Goal: Transaction & Acquisition: Obtain resource

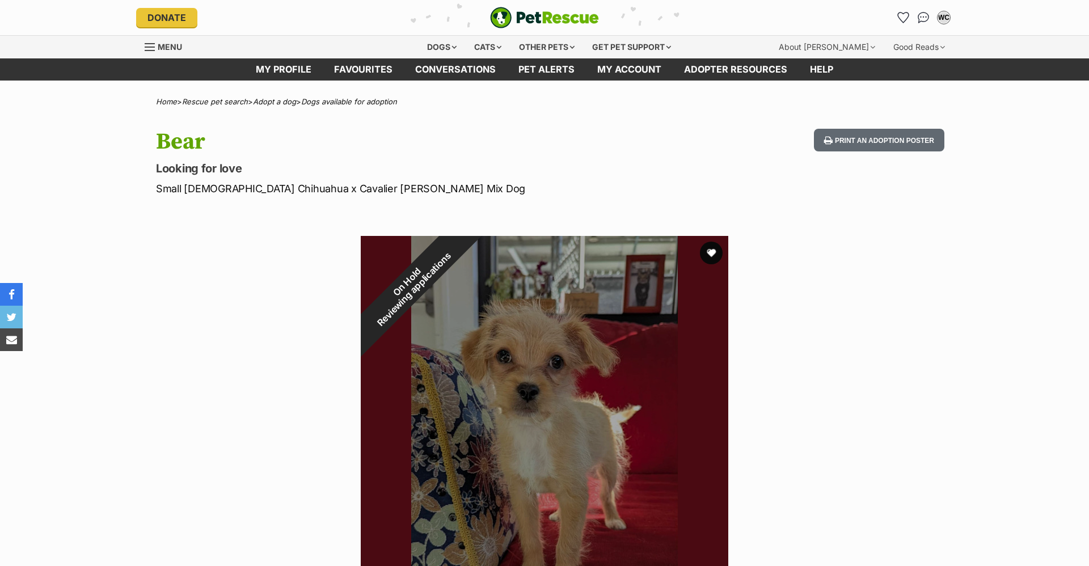
click at [542, 13] on img "PetRescue" at bounding box center [544, 18] width 109 height 22
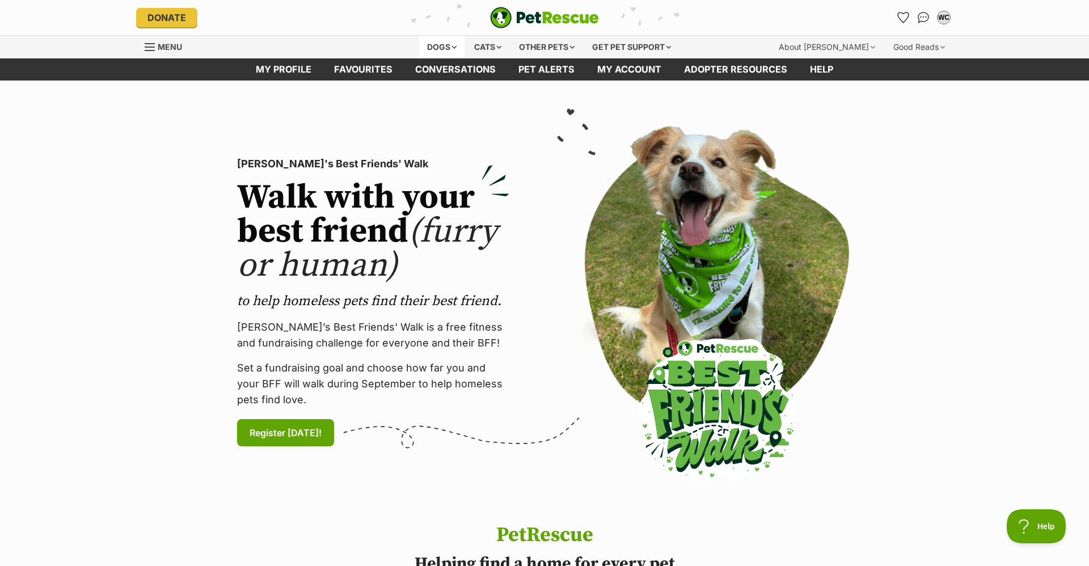
click at [424, 44] on div "Dogs" at bounding box center [441, 47] width 45 height 23
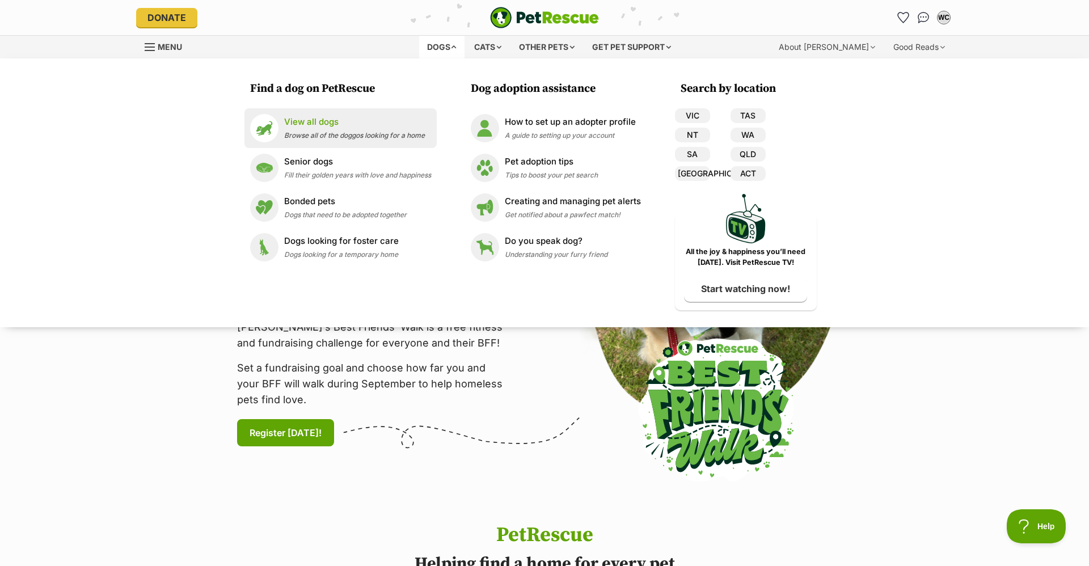
click at [309, 132] on span "Browse all of the doggos looking for a home" at bounding box center [354, 135] width 141 height 9
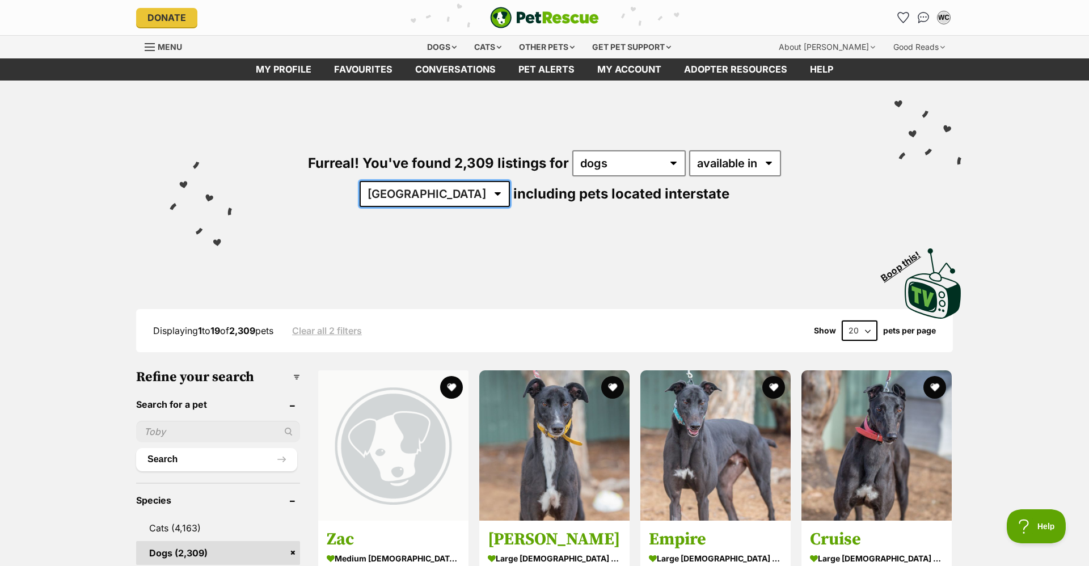
click at [510, 181] on select "Australia ACT NSW NT QLD SA TAS VIC WA" at bounding box center [435, 194] width 150 height 26
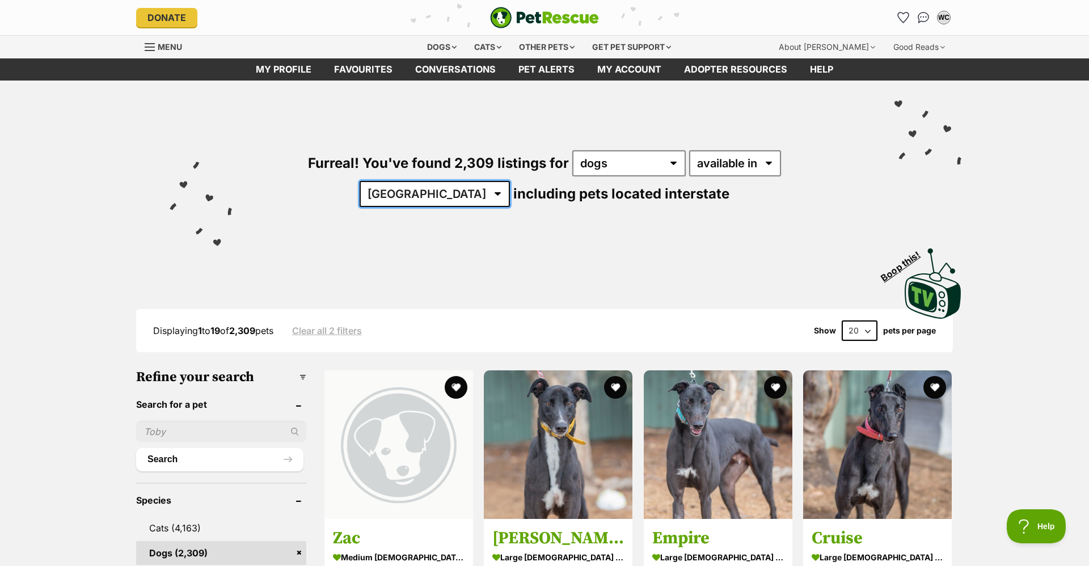
select select "[GEOGRAPHIC_DATA]"
click at [510, 181] on select "Australia ACT NSW NT QLD SA TAS VIC WA" at bounding box center [435, 194] width 150 height 26
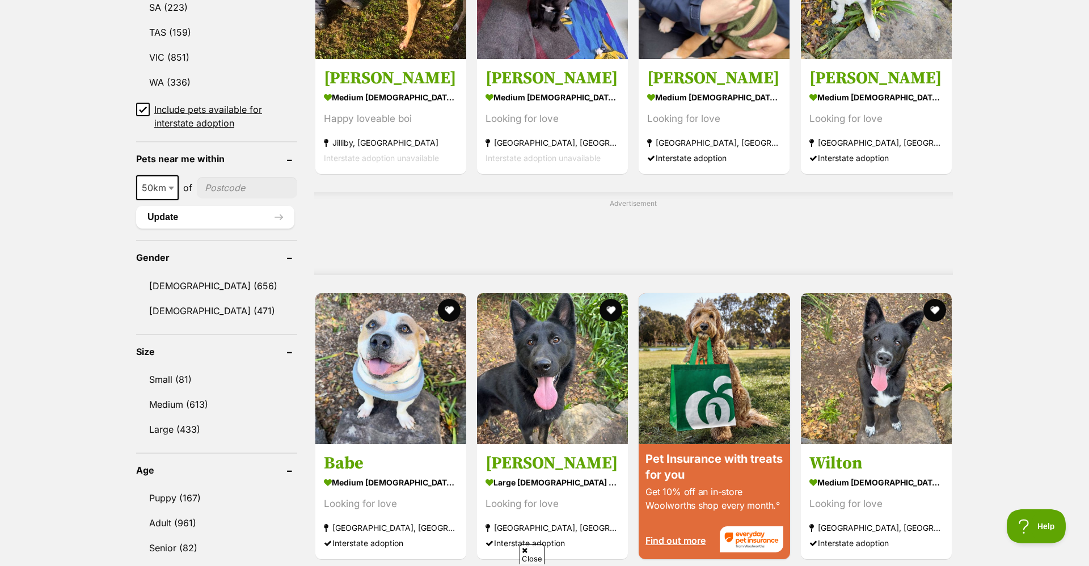
scroll to position [750, 0]
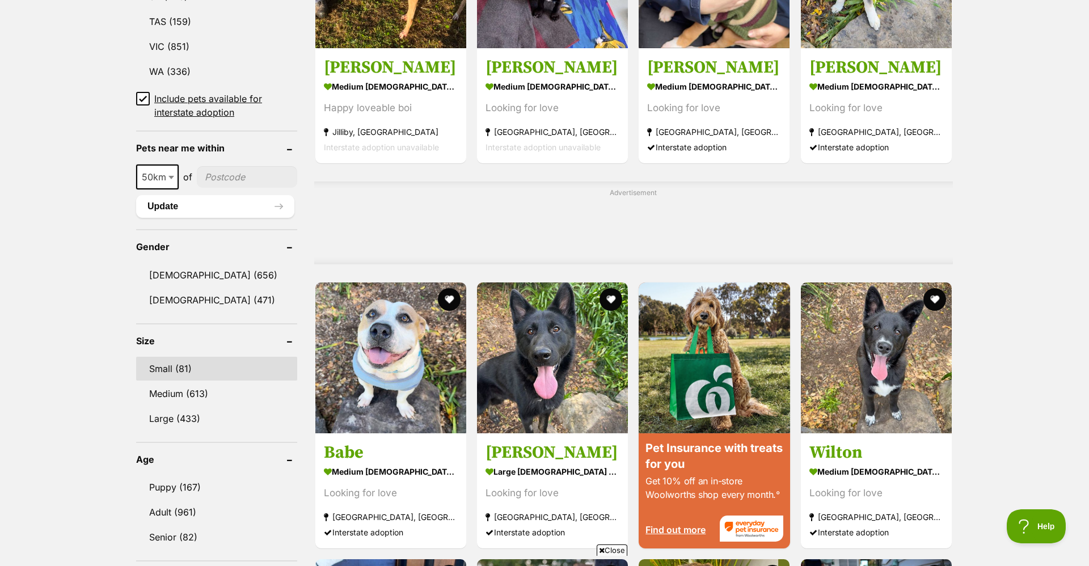
click at [249, 359] on link "Small (81)" at bounding box center [216, 369] width 161 height 24
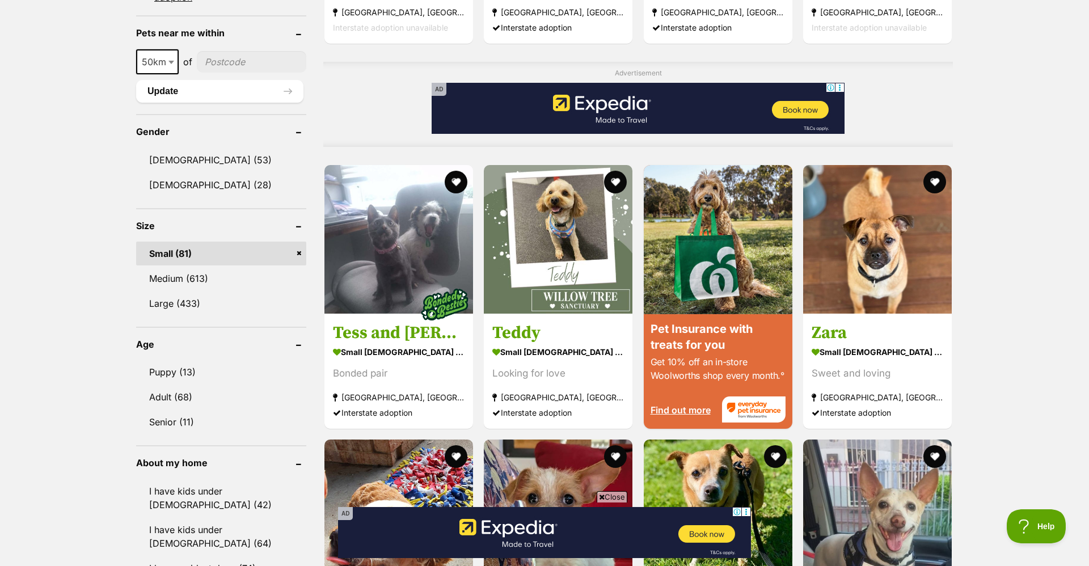
scroll to position [873, 0]
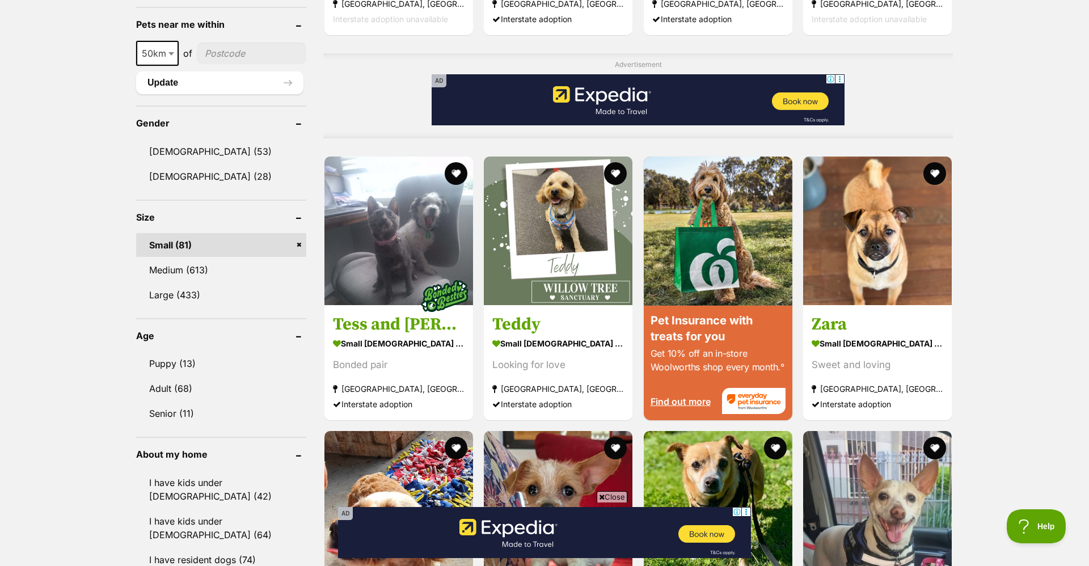
click at [235, 52] on input"] "postcode" at bounding box center [251, 54] width 109 height 22
type input"] "2017"
click at [229, 71] on button "Update" at bounding box center [219, 82] width 167 height 23
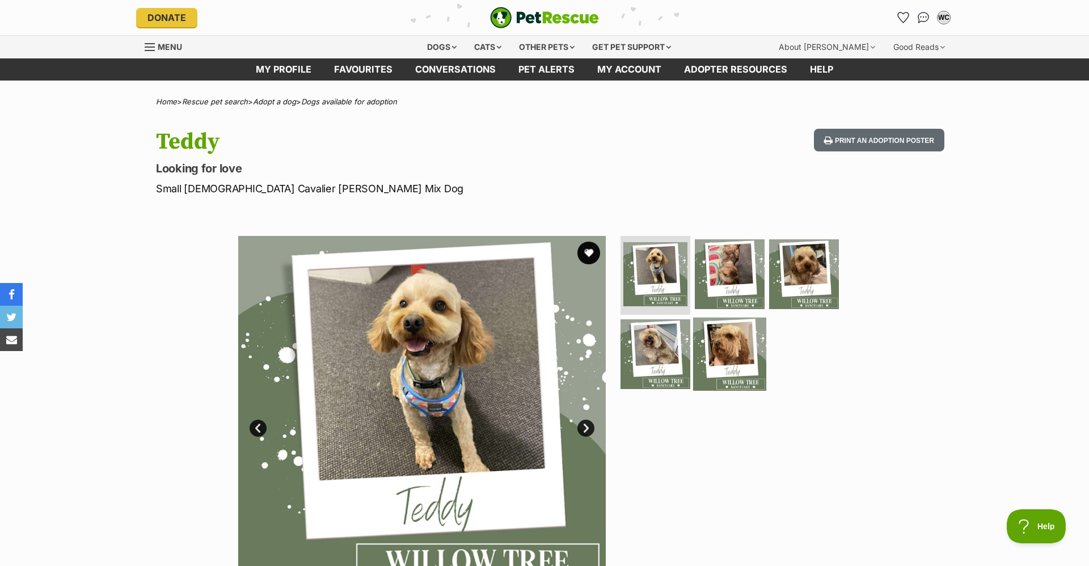
click at [726, 361] on img at bounding box center [729, 354] width 73 height 73
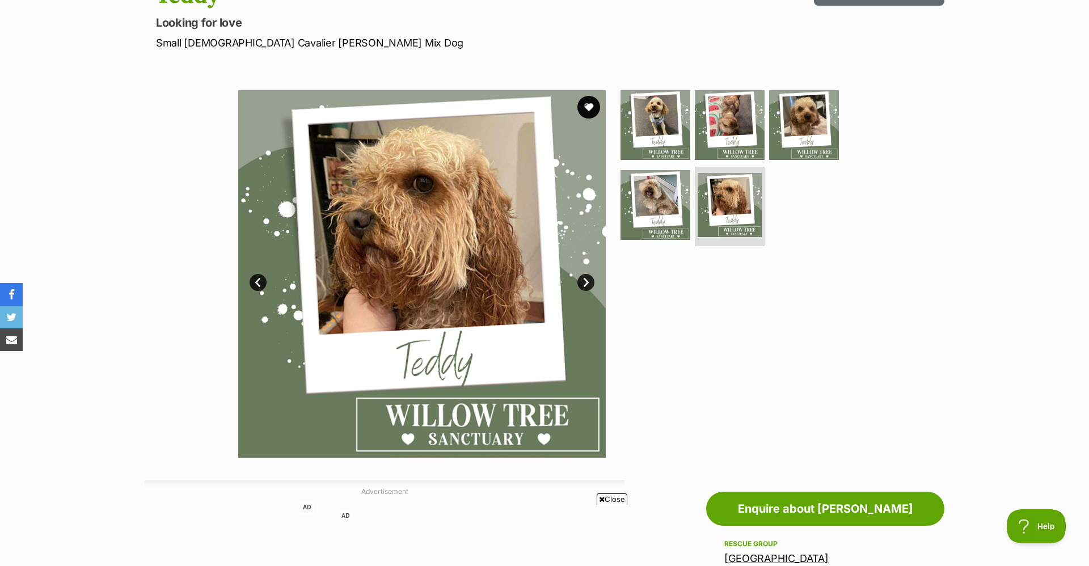
scroll to position [131, 0]
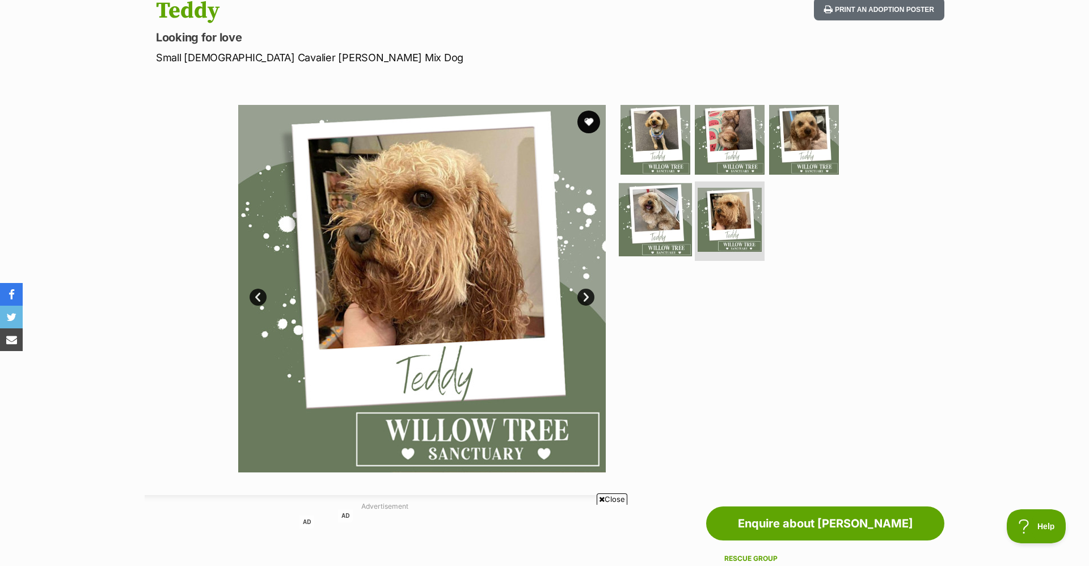
click at [674, 227] on img at bounding box center [655, 219] width 73 height 73
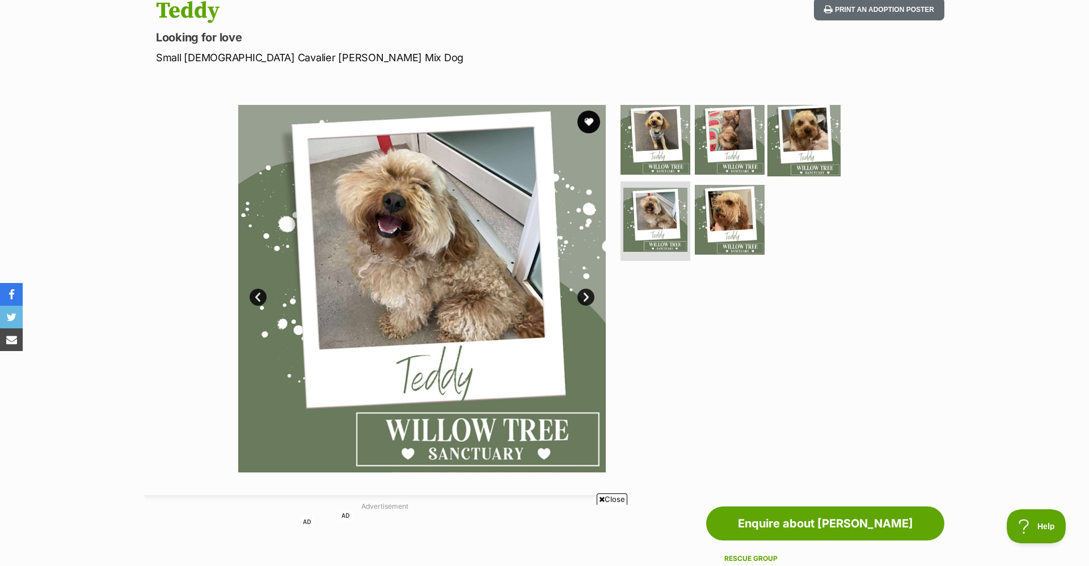
click at [799, 143] on img at bounding box center [803, 139] width 73 height 73
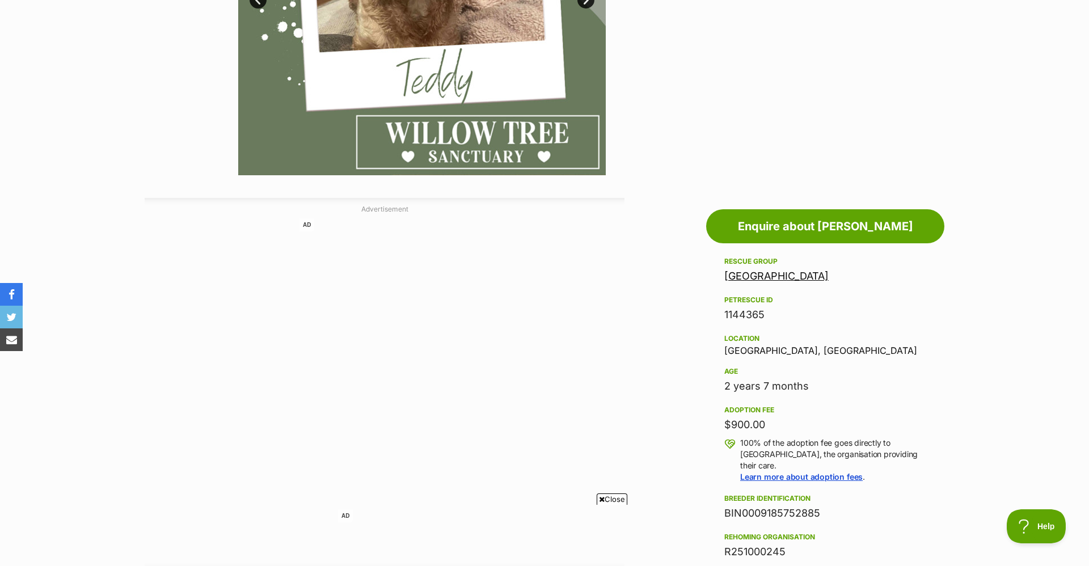
scroll to position [471, 0]
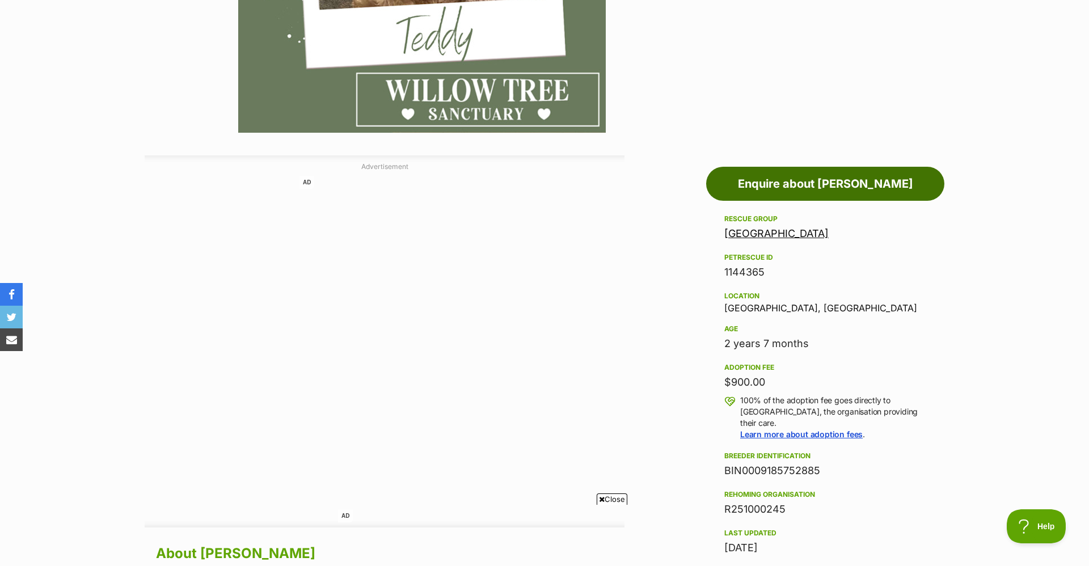
click at [812, 180] on link "Enquire about Teddy" at bounding box center [825, 184] width 238 height 34
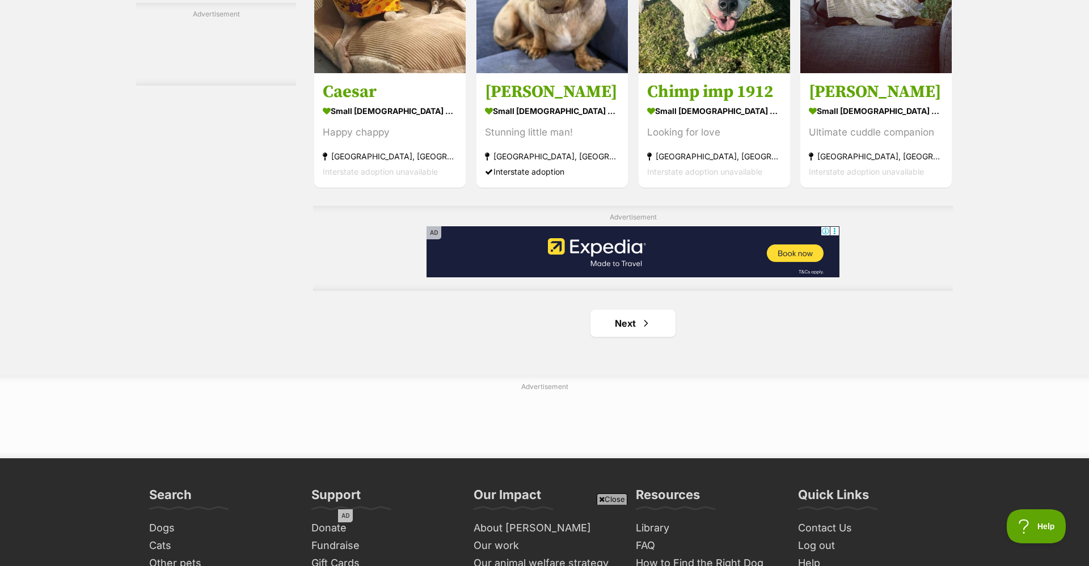
scroll to position [1785, 0]
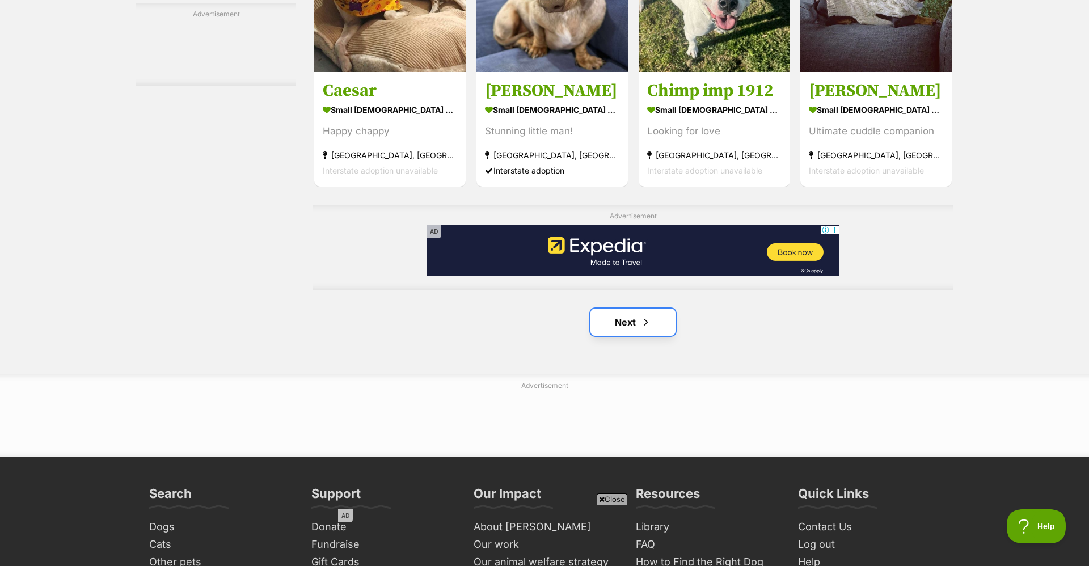
click at [641, 322] on span "Next page" at bounding box center [645, 322] width 11 height 14
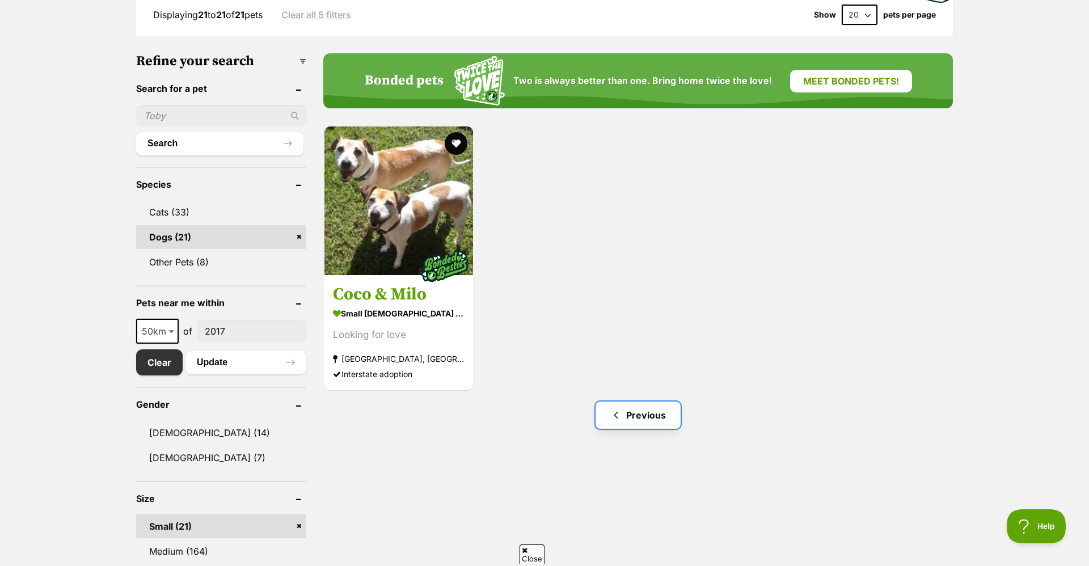
click at [627, 412] on link "Previous" at bounding box center [637, 415] width 85 height 27
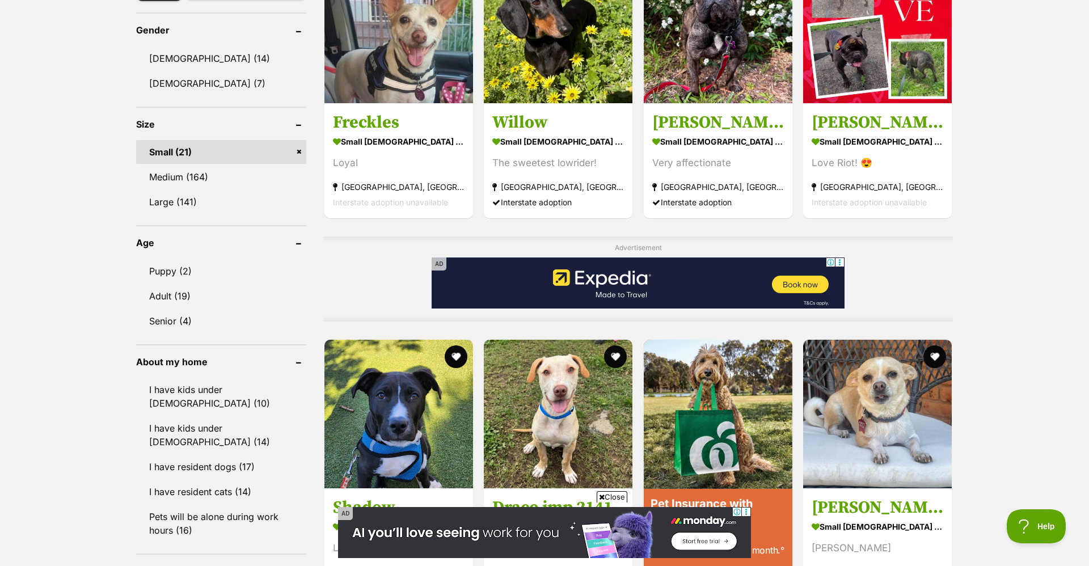
scroll to position [686, 0]
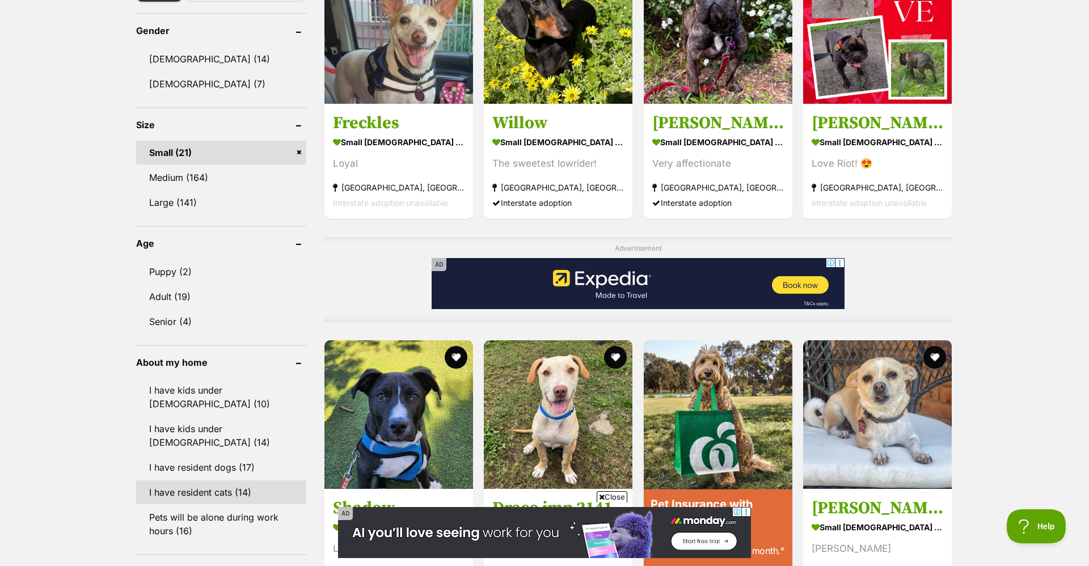
click at [221, 480] on link "I have resident cats (14)" at bounding box center [221, 492] width 170 height 24
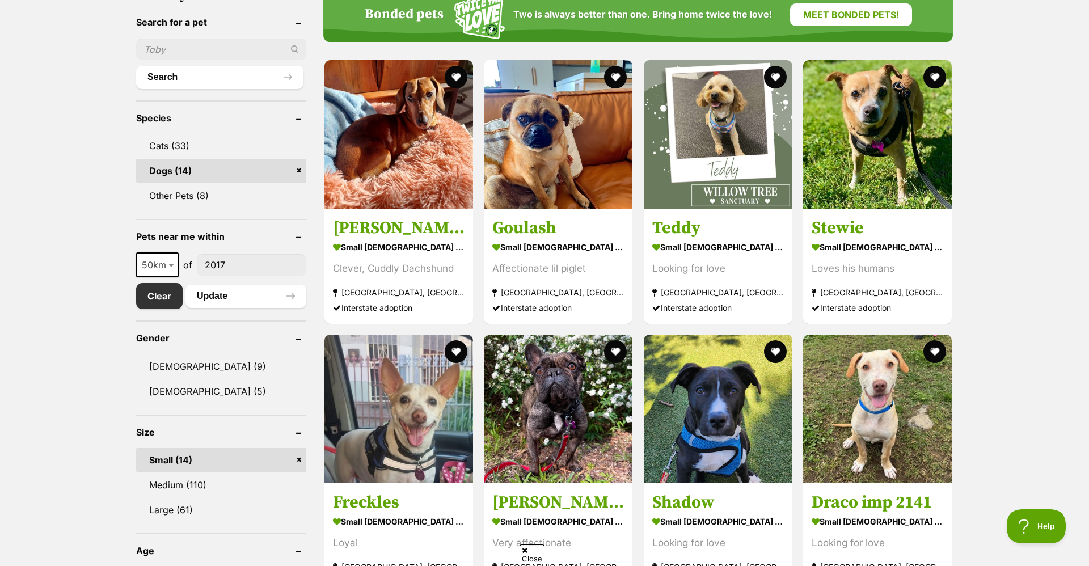
scroll to position [333, 0]
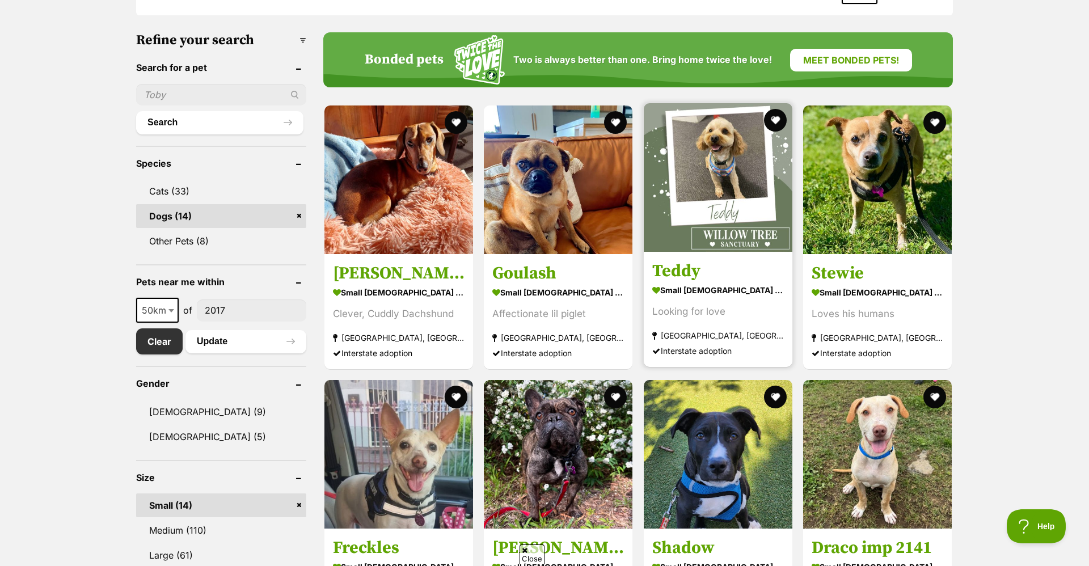
click at [747, 191] on img at bounding box center [718, 177] width 149 height 149
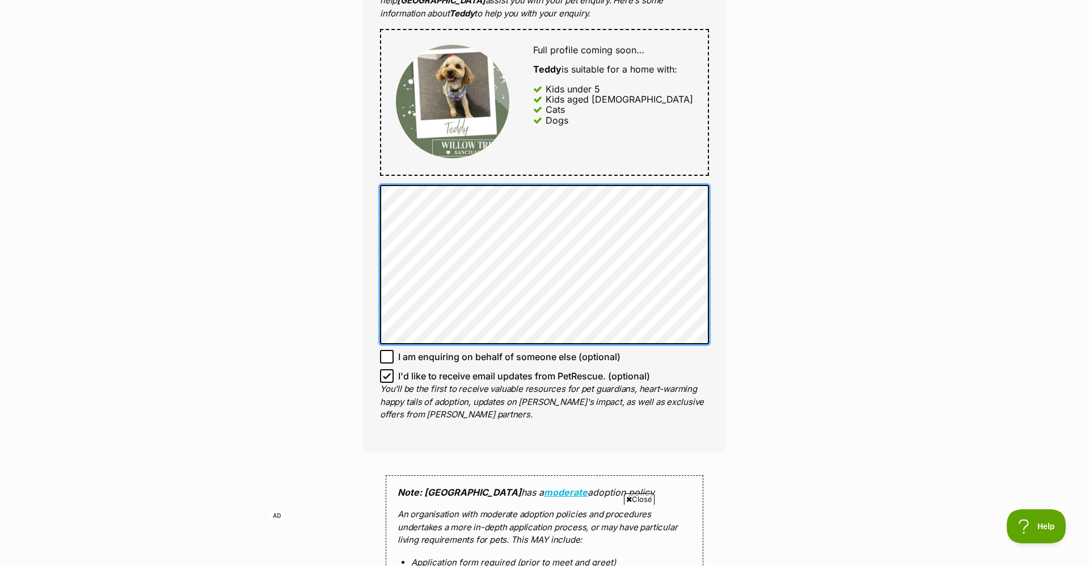
scroll to position [602, 0]
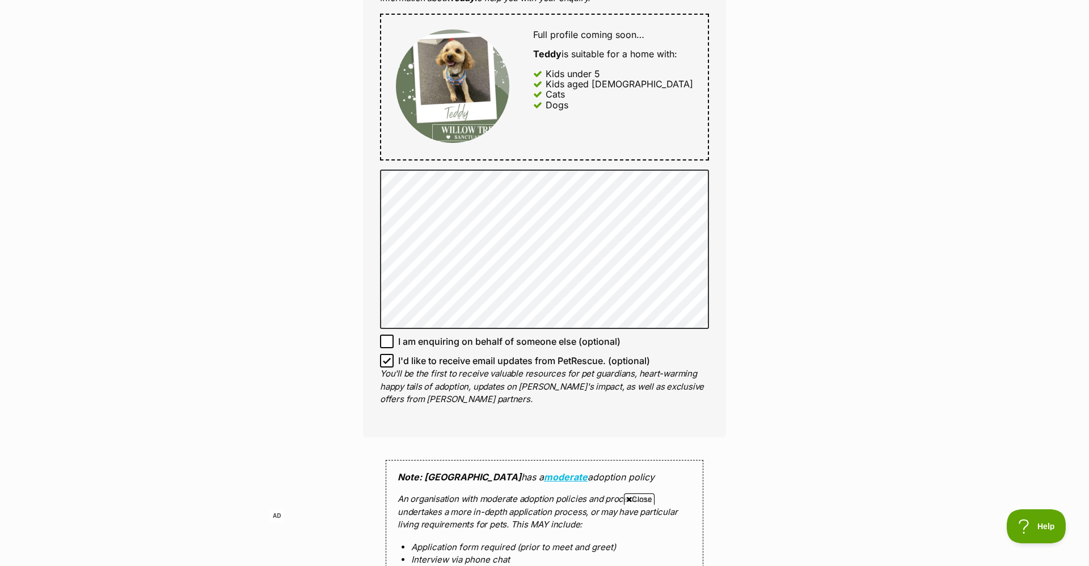
click at [383, 359] on icon at bounding box center [387, 361] width 8 height 8
click at [382, 359] on input "I'd like to receive email updates from PetRescue. (optional)" at bounding box center [387, 361] width 14 height 14
checkbox input "false"
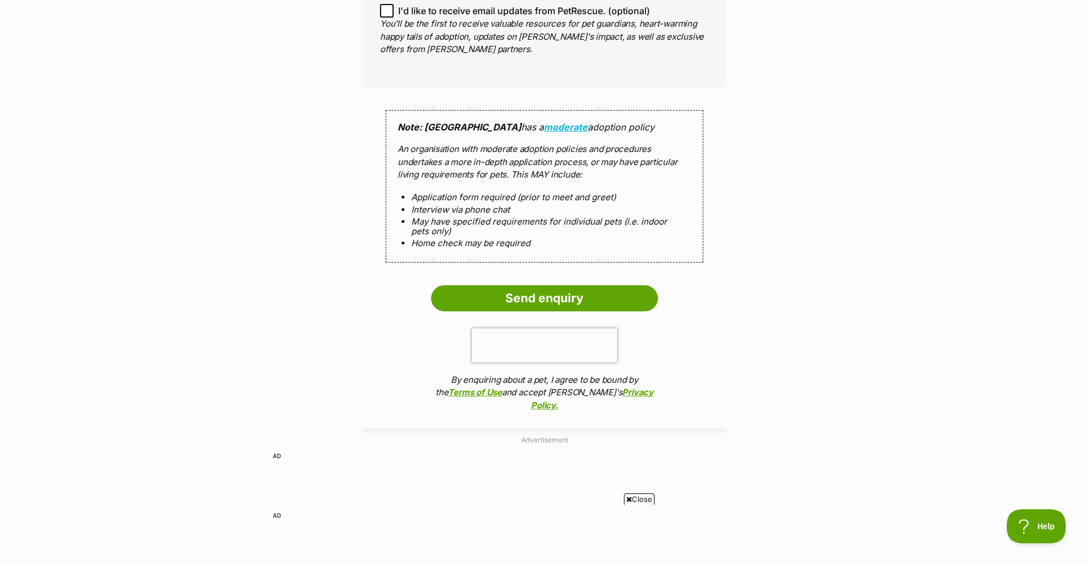
scroll to position [971, 0]
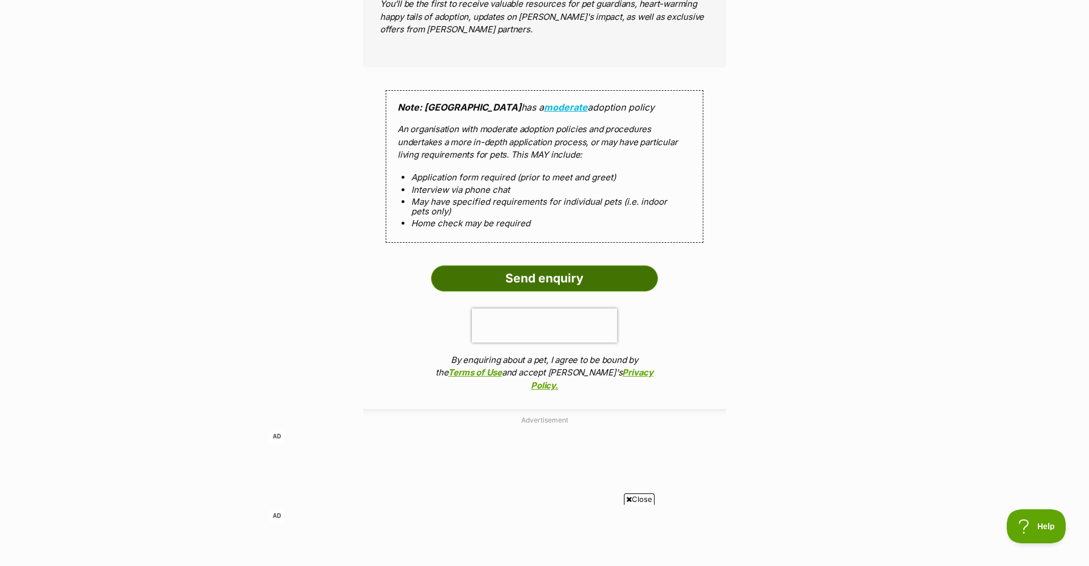
click at [564, 284] on input "Send enquiry" at bounding box center [544, 278] width 227 height 26
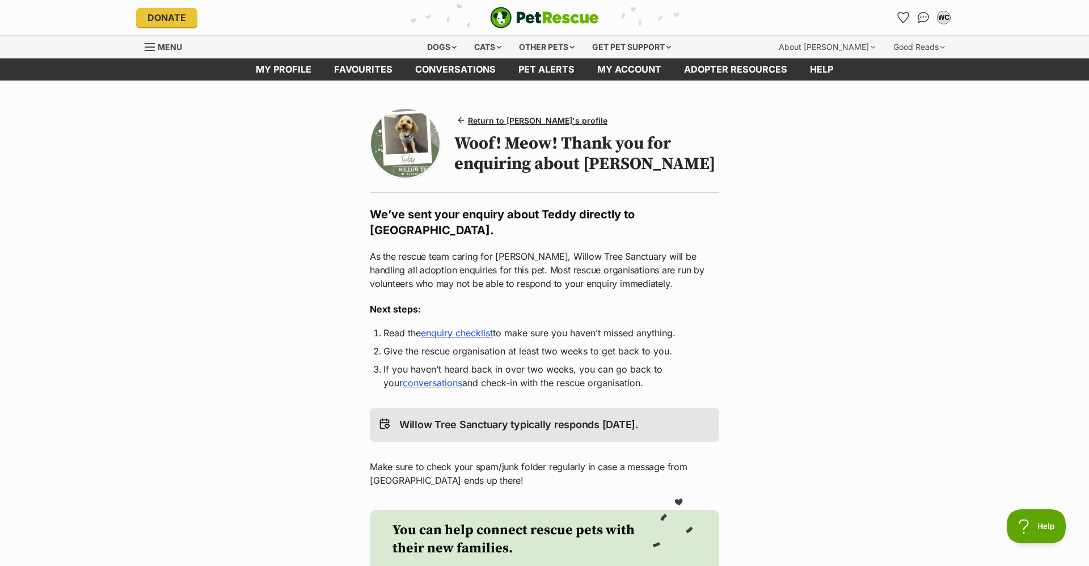
click at [473, 330] on link "enquiry checklist" at bounding box center [457, 332] width 72 height 11
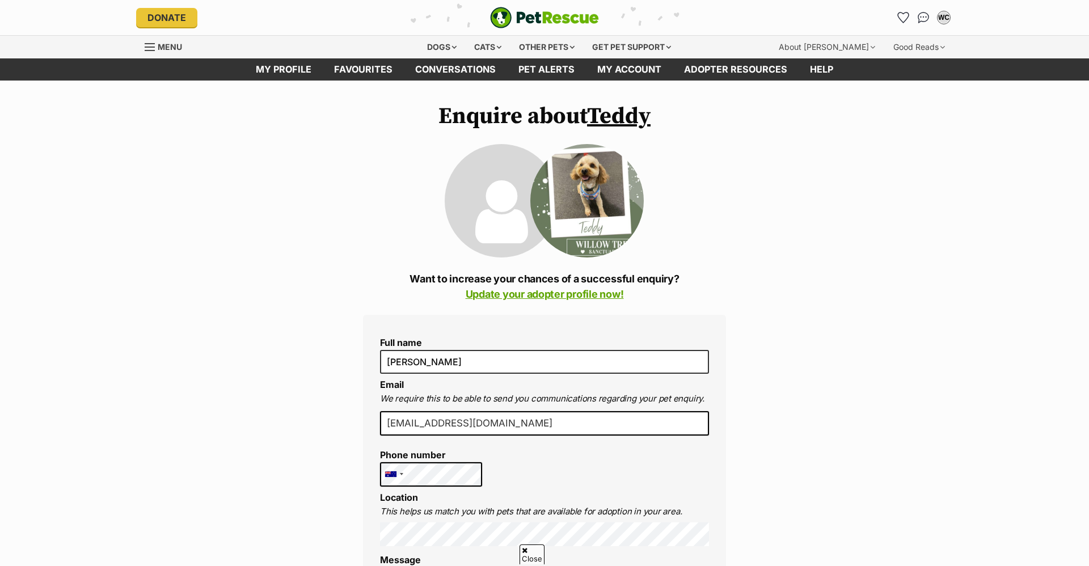
scroll to position [970, 0]
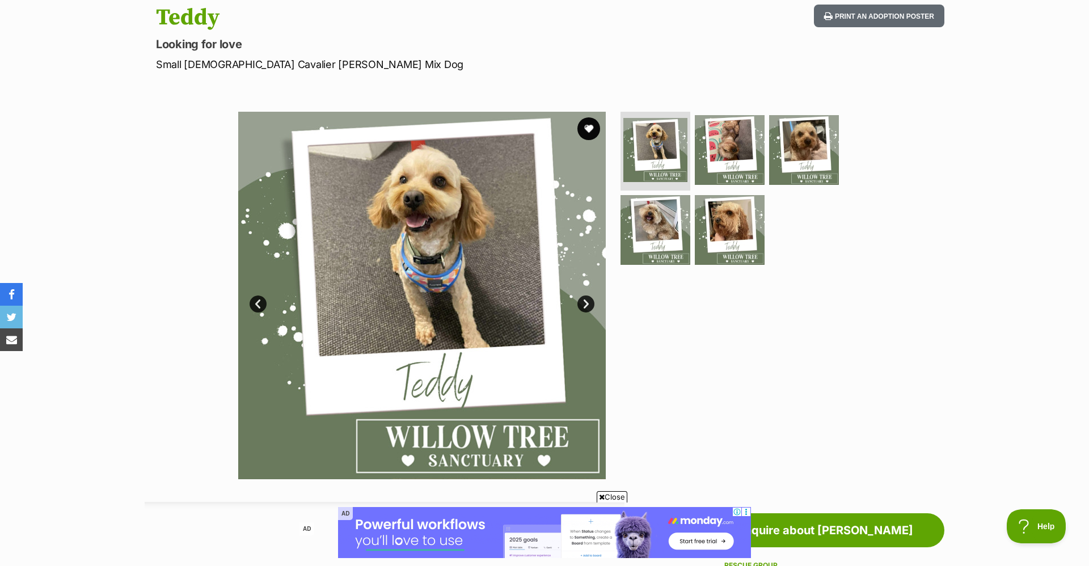
scroll to position [118, 0]
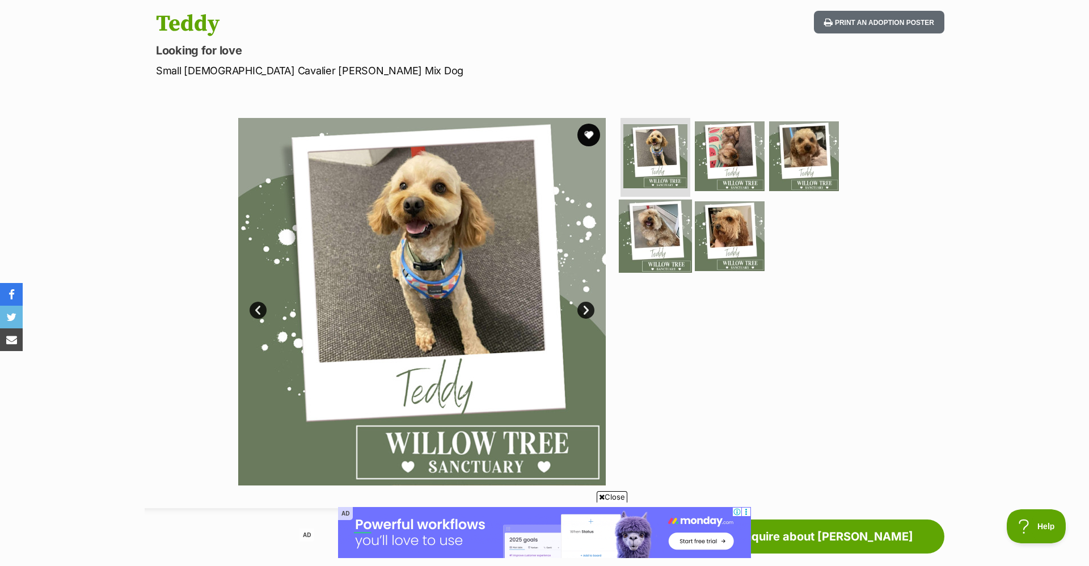
click at [661, 233] on img at bounding box center [655, 236] width 73 height 73
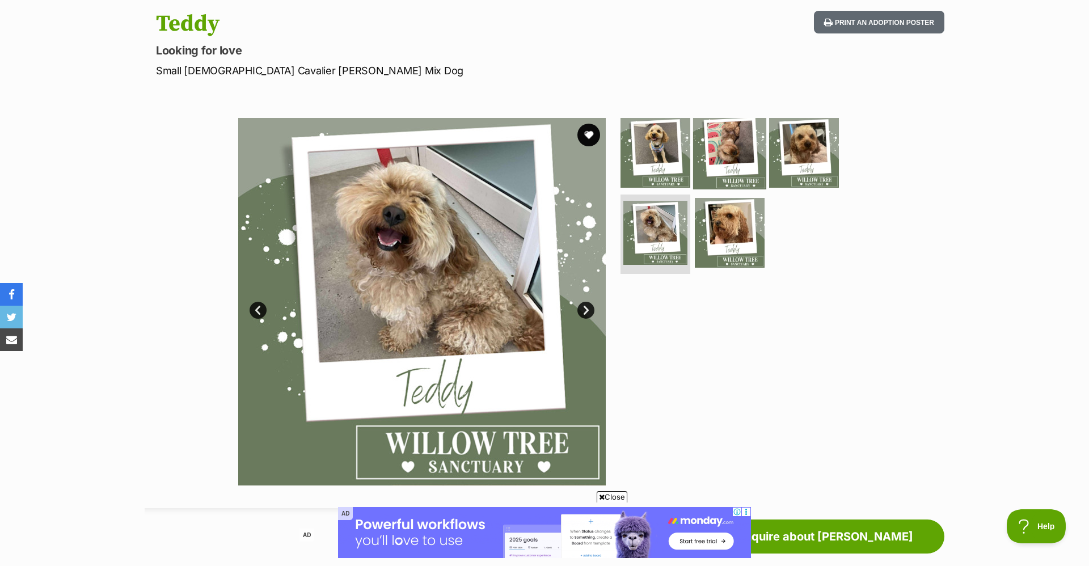
click at [715, 163] on img at bounding box center [729, 152] width 73 height 73
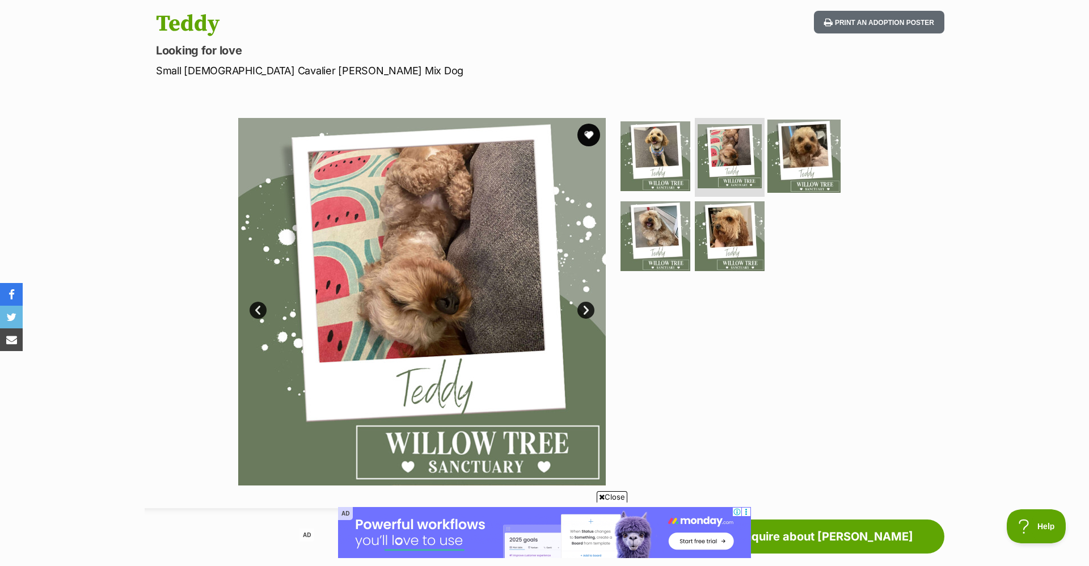
click at [817, 159] on img at bounding box center [803, 155] width 73 height 73
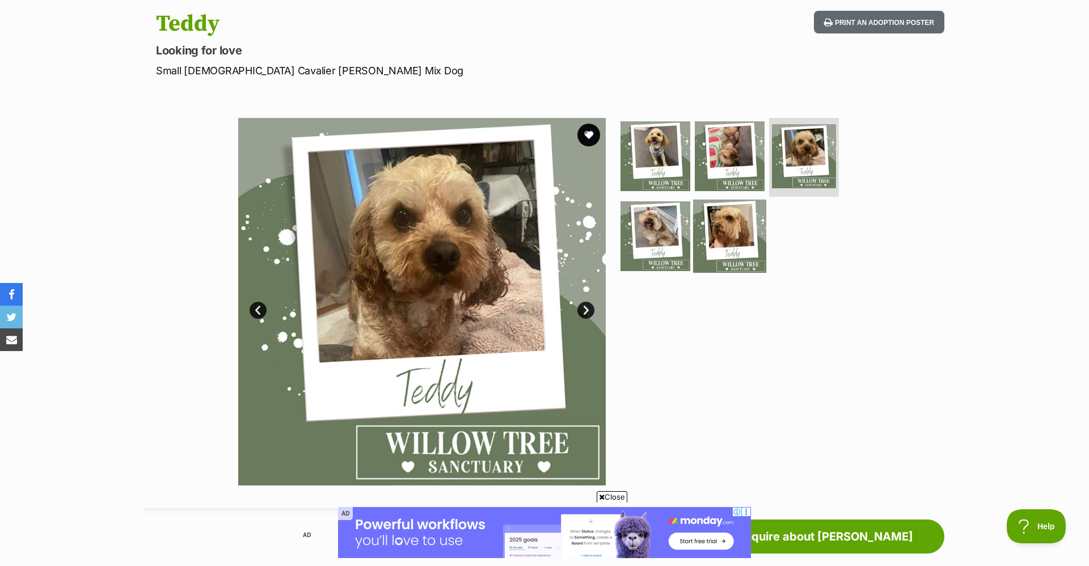
click at [708, 249] on img at bounding box center [729, 236] width 73 height 73
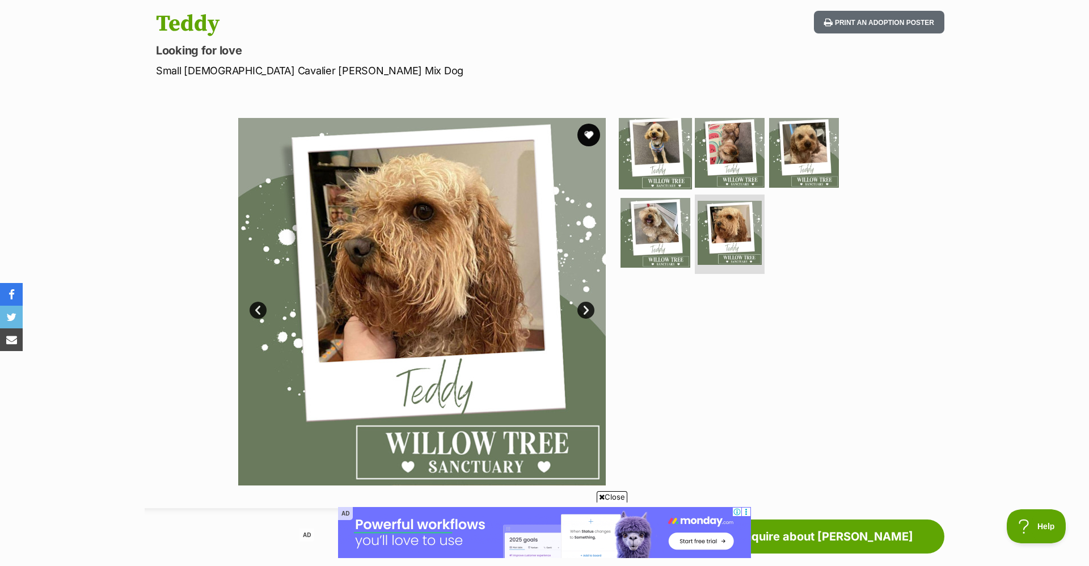
click img
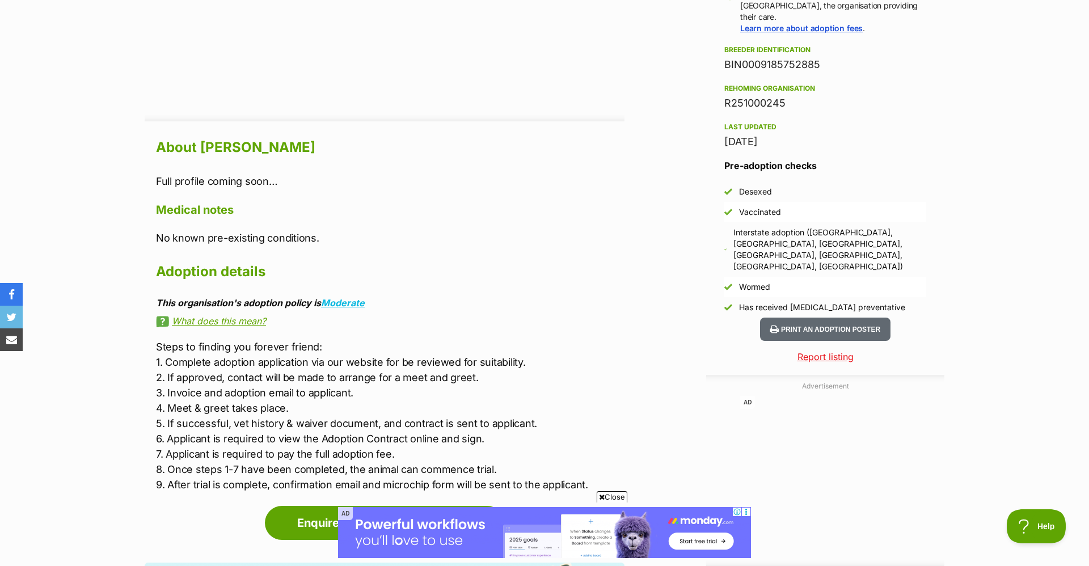
scroll to position [879, 0]
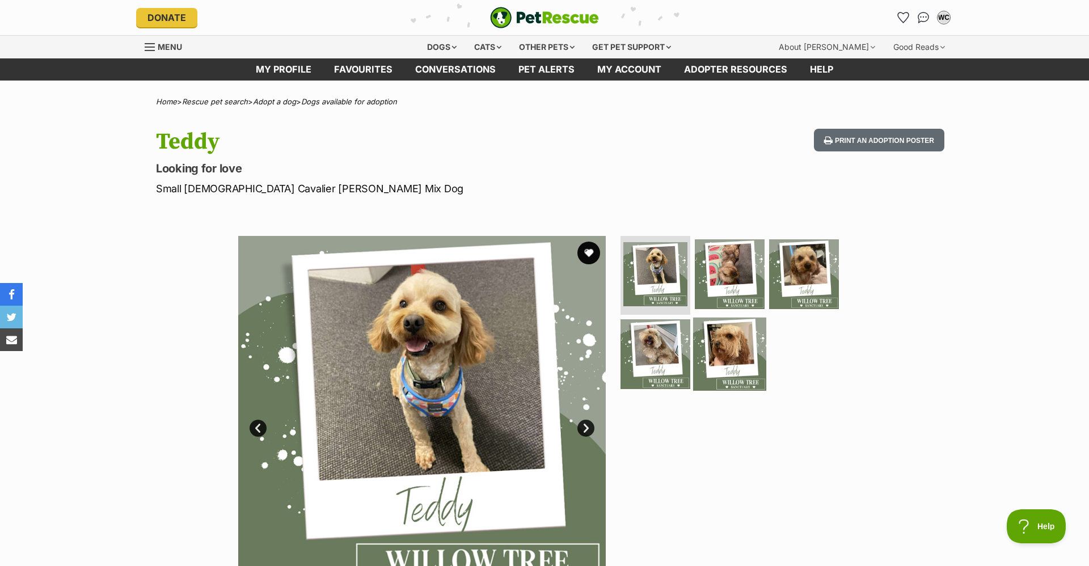
click at [701, 352] on img at bounding box center [729, 354] width 73 height 73
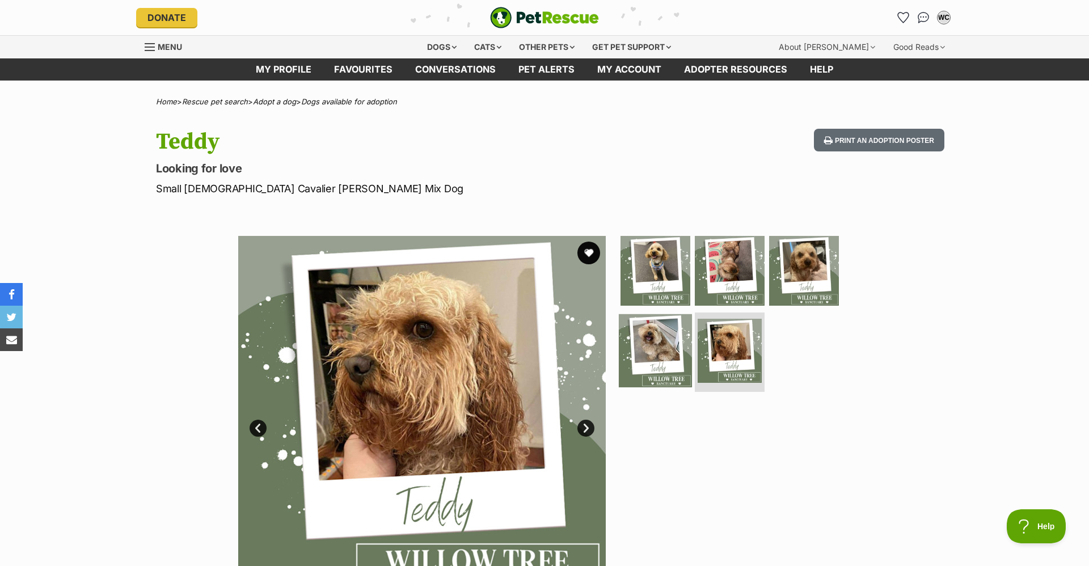
click at [670, 353] on img at bounding box center [655, 350] width 73 height 73
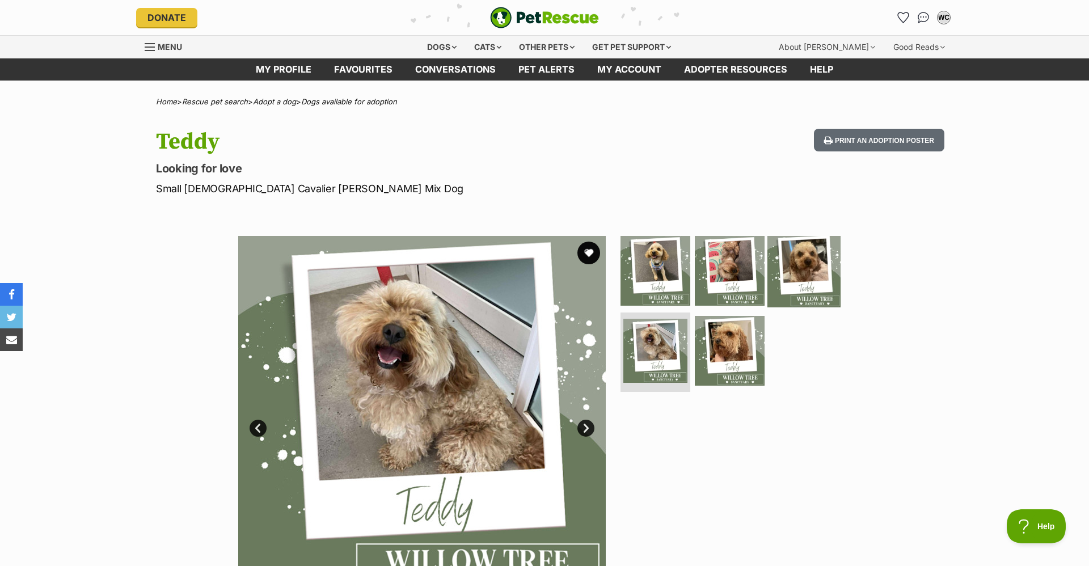
click at [798, 288] on img at bounding box center [803, 270] width 73 height 73
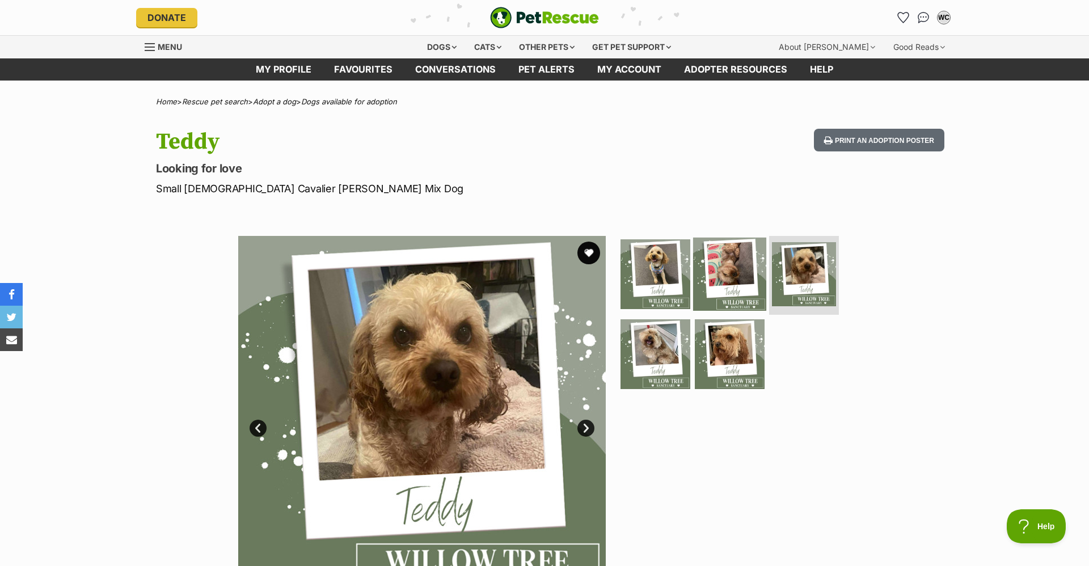
click at [738, 289] on img at bounding box center [729, 273] width 73 height 73
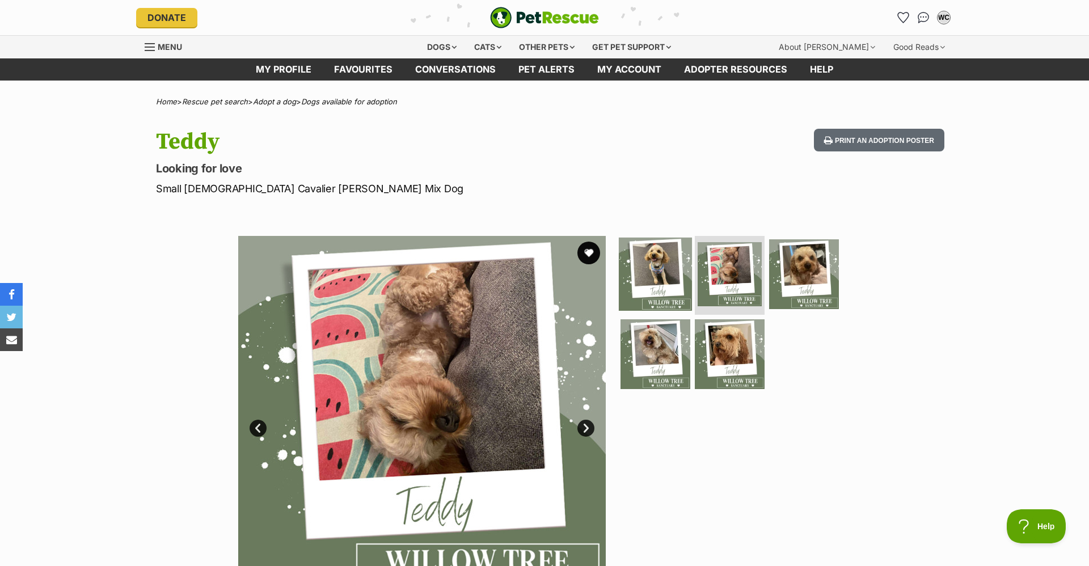
click at [676, 295] on img at bounding box center [655, 273] width 73 height 73
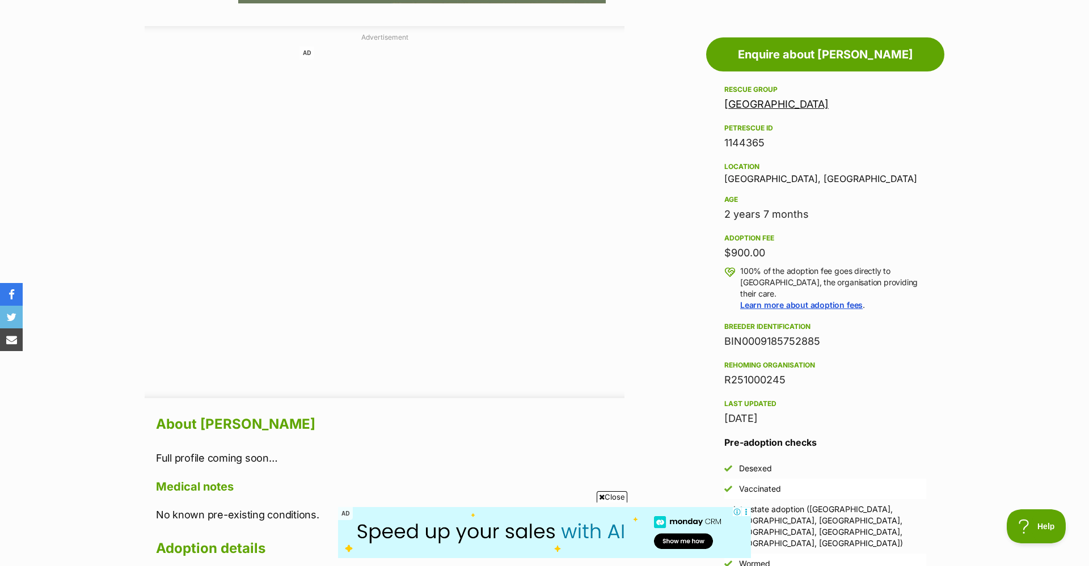
scroll to position [610, 0]
